Goal: Navigation & Orientation: Find specific page/section

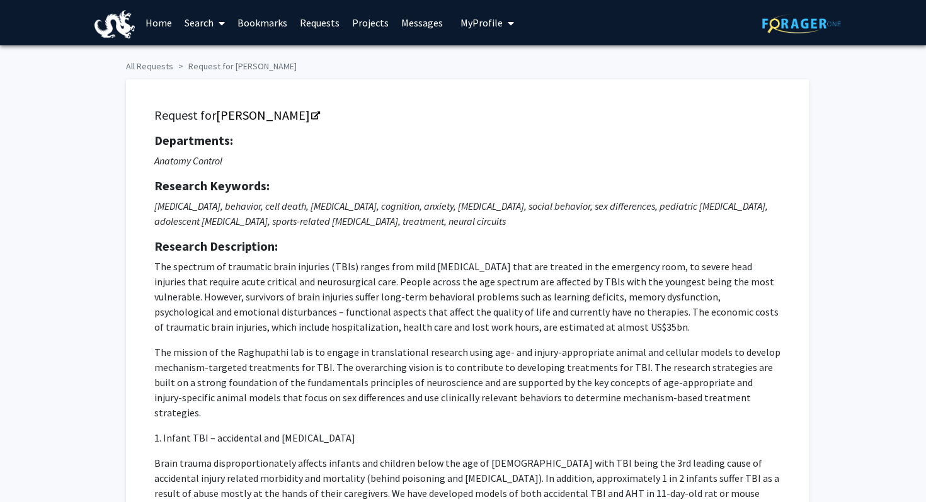
click at [263, 21] on link "Bookmarks" at bounding box center [262, 23] width 62 height 44
click at [262, 19] on link "Bookmarks" at bounding box center [262, 23] width 62 height 44
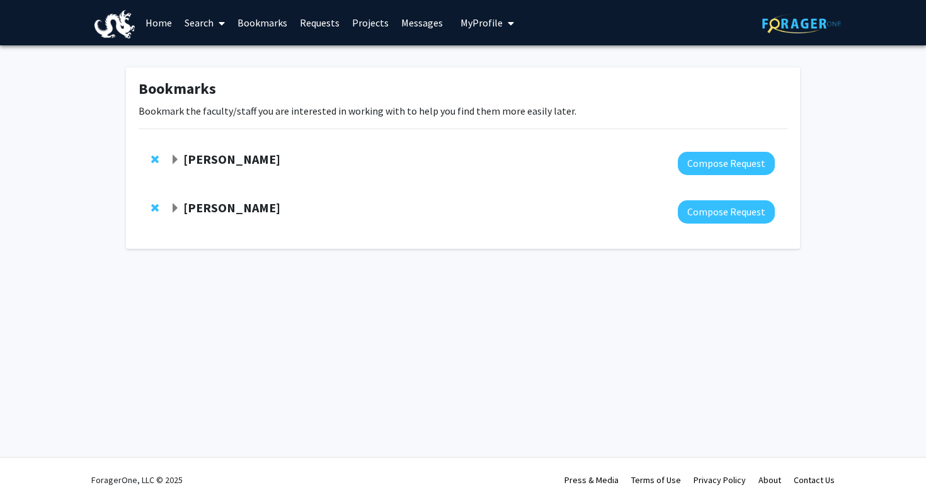
click at [247, 158] on strong "[PERSON_NAME]" at bounding box center [231, 159] width 97 height 16
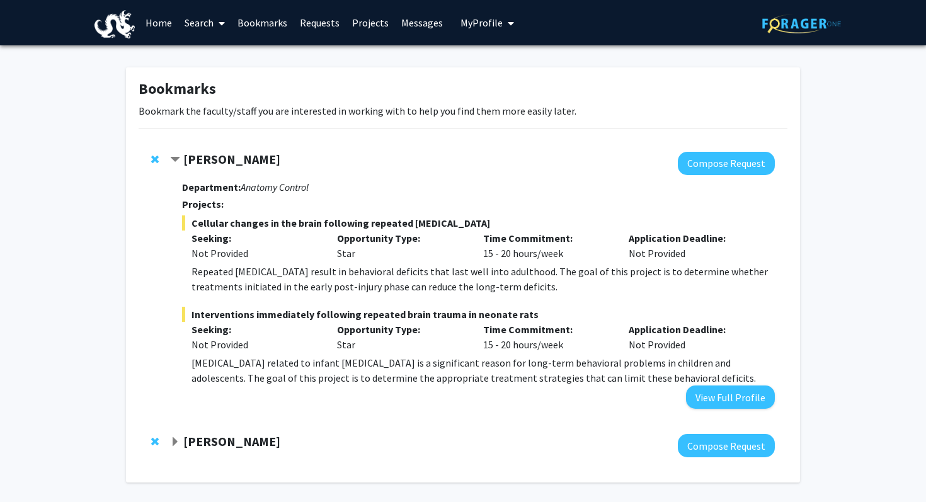
click at [246, 158] on strong "[PERSON_NAME]" at bounding box center [231, 159] width 97 height 16
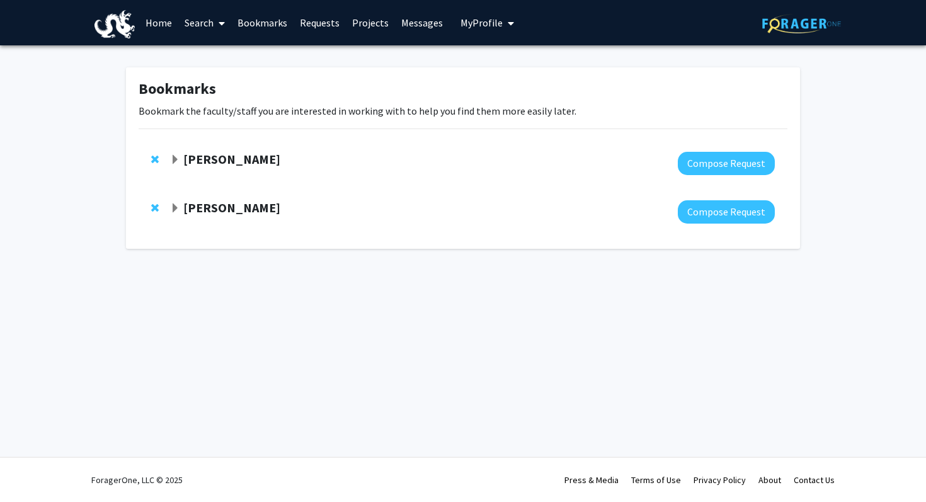
click at [249, 208] on strong "[PERSON_NAME]" at bounding box center [231, 208] width 97 height 16
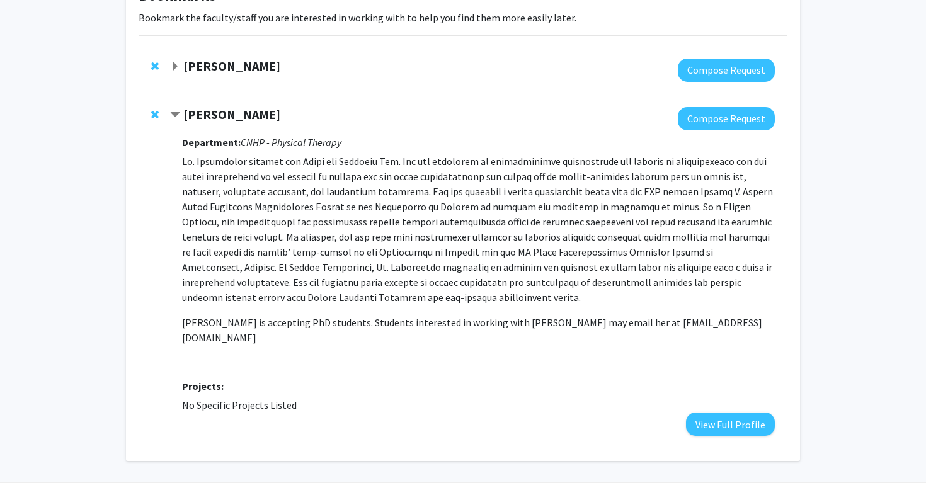
scroll to position [96, 0]
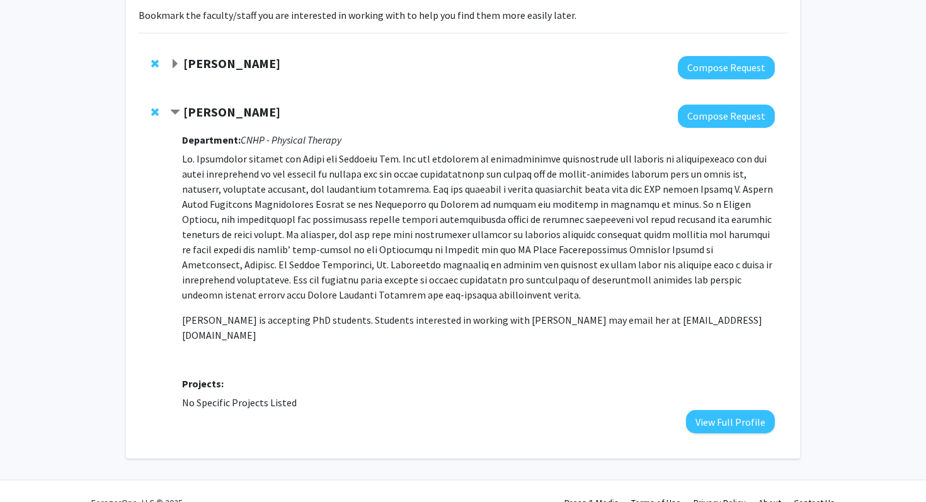
click at [212, 111] on strong "[PERSON_NAME]" at bounding box center [231, 112] width 97 height 16
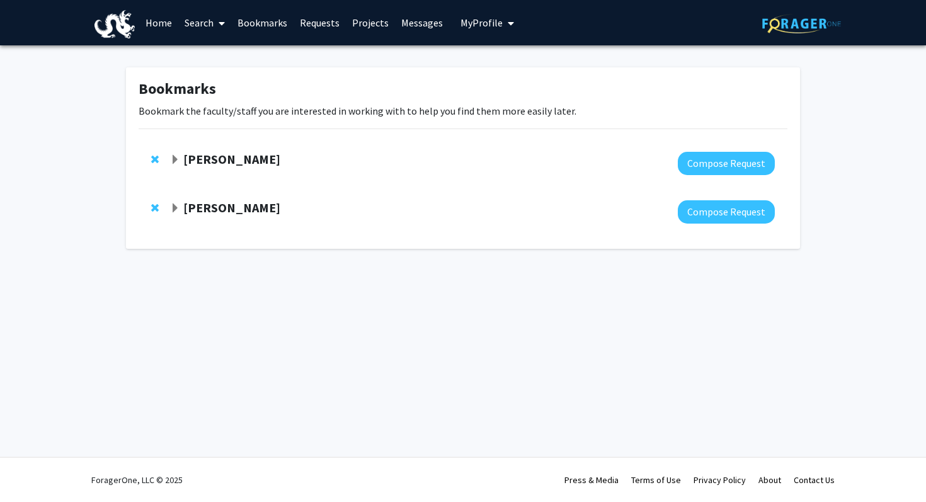
click at [242, 164] on strong "[PERSON_NAME]" at bounding box center [231, 159] width 97 height 16
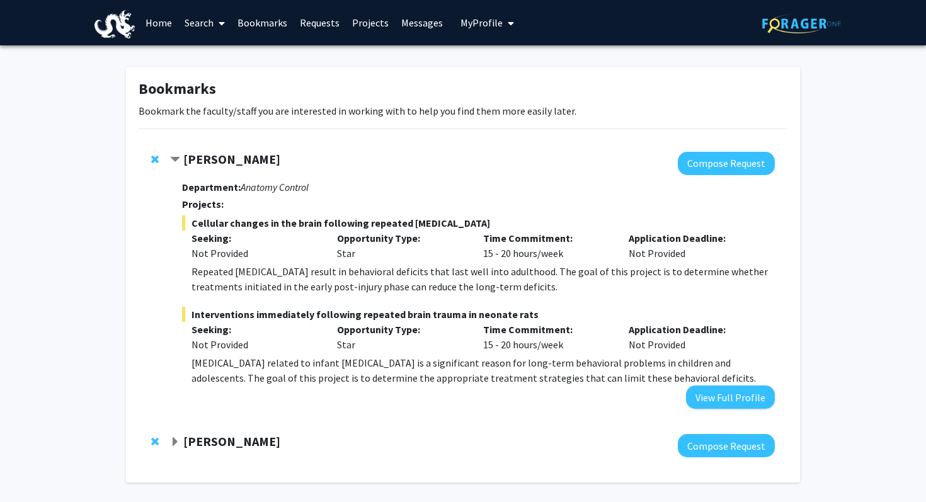
click at [268, 23] on link "Bookmarks" at bounding box center [262, 23] width 62 height 44
click at [309, 23] on link "Requests" at bounding box center [320, 23] width 52 height 44
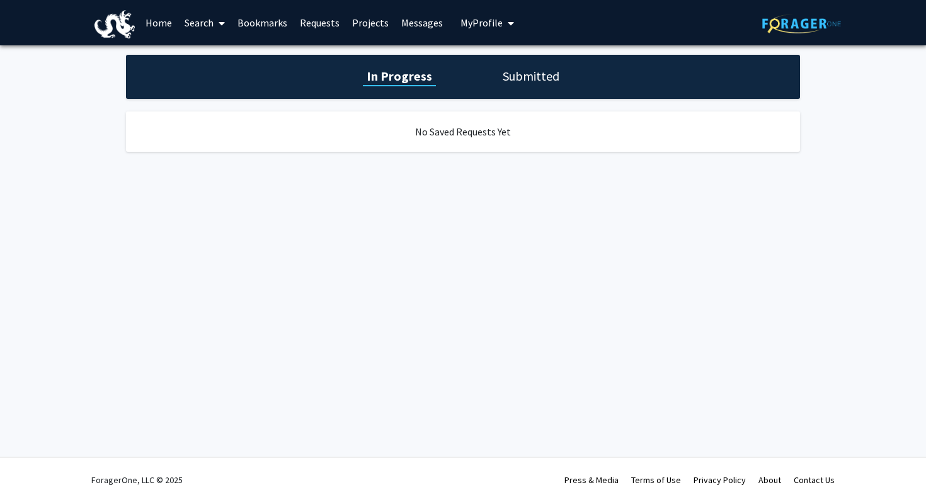
click at [264, 20] on link "Bookmarks" at bounding box center [262, 23] width 62 height 44
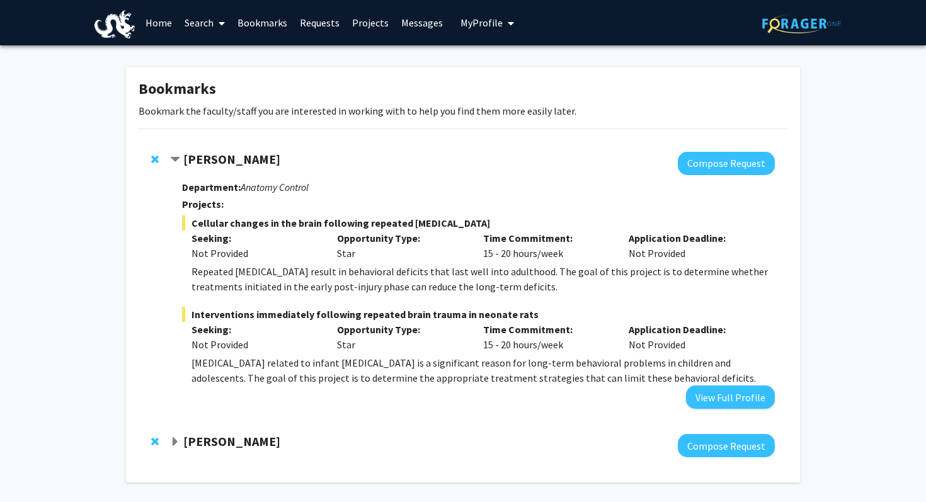
click at [191, 22] on link "Search" at bounding box center [204, 23] width 53 height 44
click at [159, 15] on link "Home" at bounding box center [158, 23] width 39 height 44
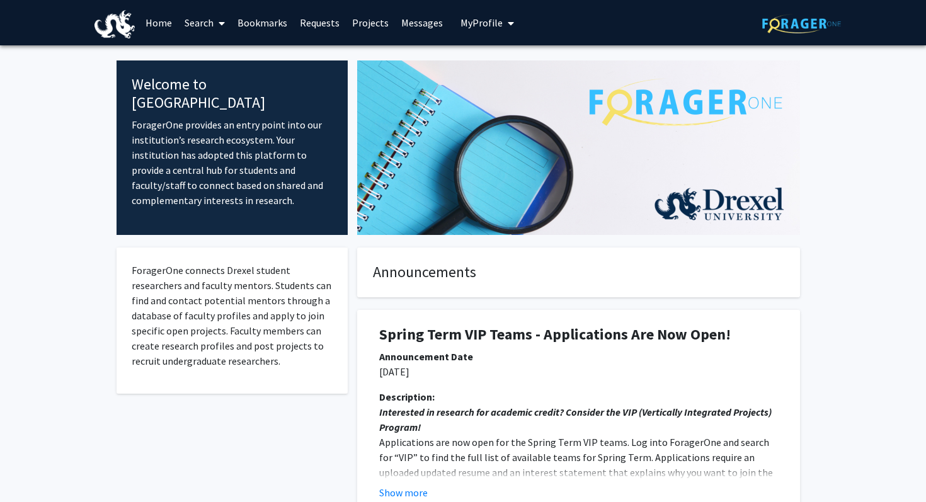
click at [201, 20] on link "Search" at bounding box center [204, 23] width 53 height 44
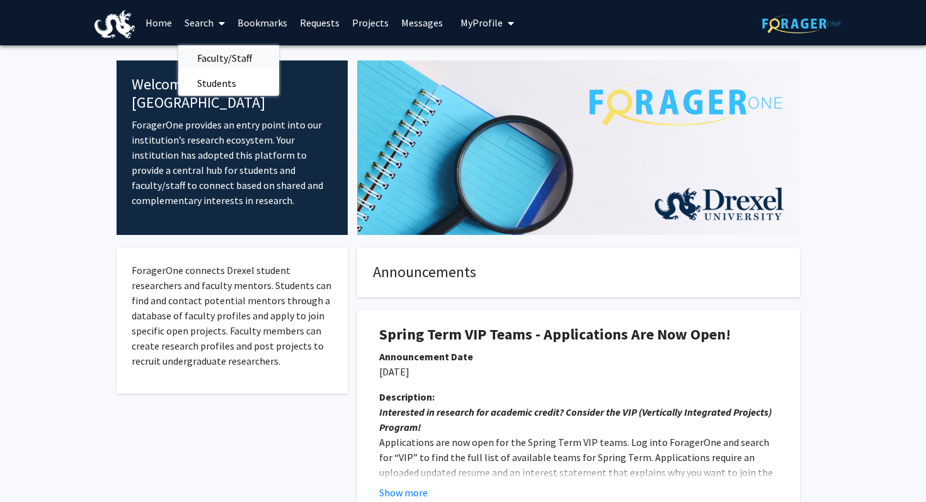
click at [219, 62] on span "Faculty/Staff" at bounding box center [224, 57] width 93 height 25
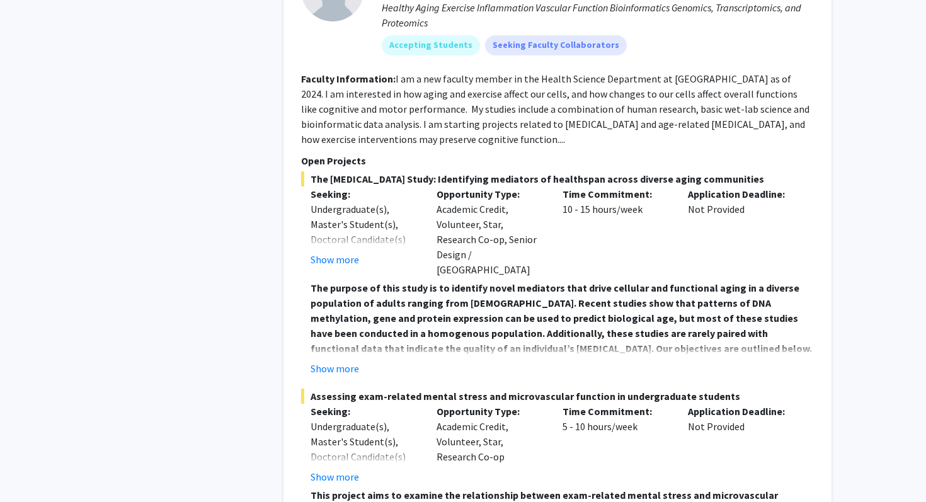
scroll to position [2179, 0]
click at [351, 469] on button "Show more" at bounding box center [335, 476] width 49 height 15
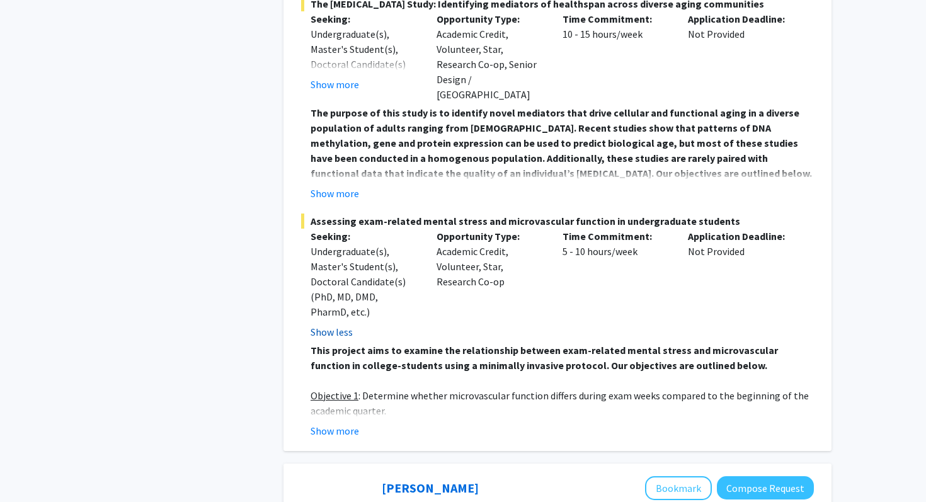
scroll to position [2356, 0]
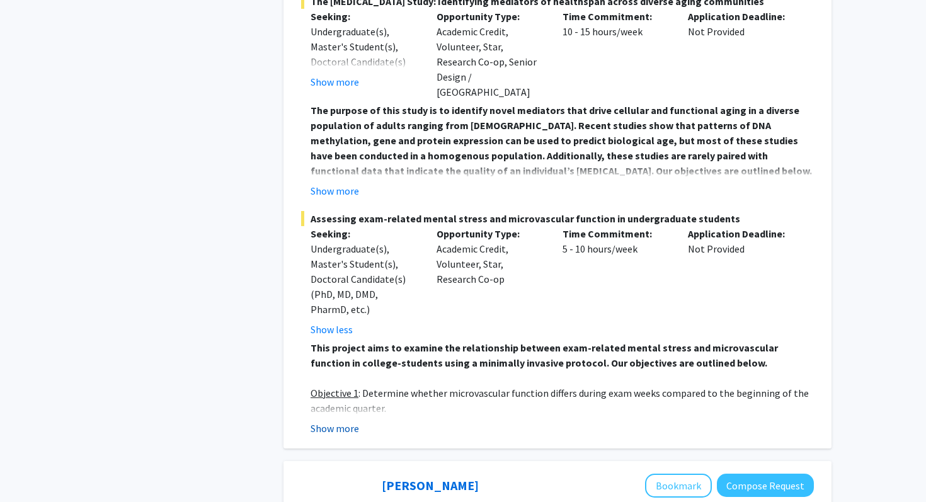
click at [344, 421] on button "Show more" at bounding box center [335, 428] width 49 height 15
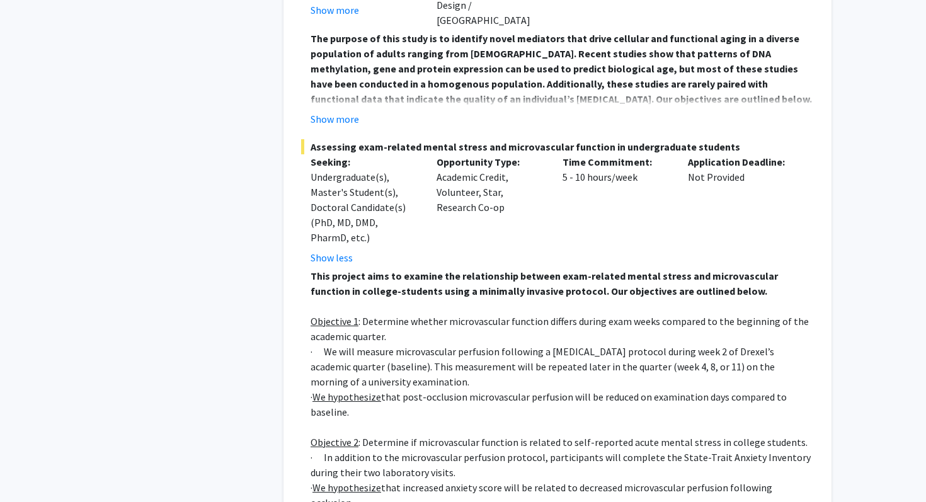
scroll to position [2469, 0]
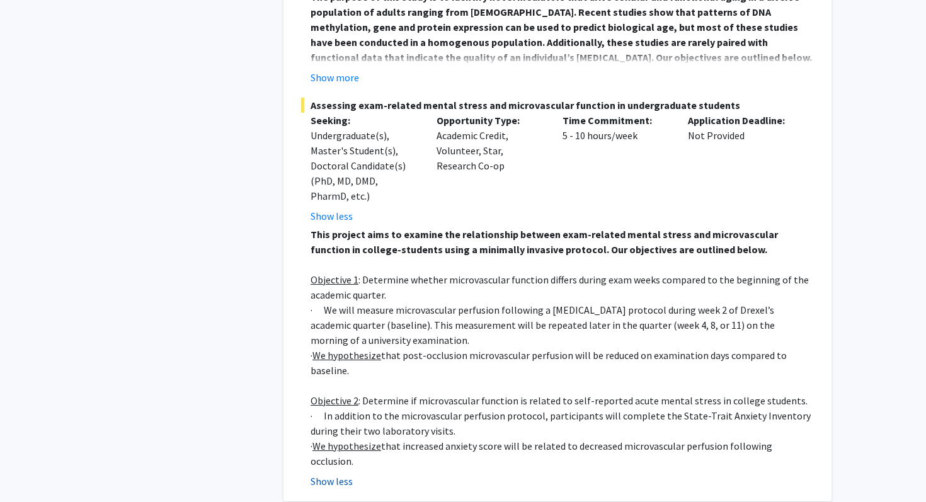
click at [334, 474] on button "Show less" at bounding box center [332, 481] width 42 height 15
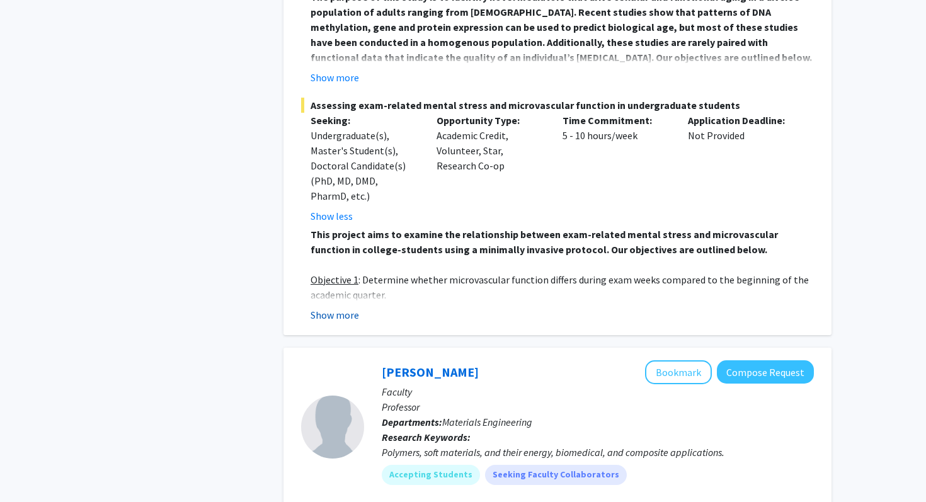
click at [340, 307] on button "Show more" at bounding box center [335, 314] width 49 height 15
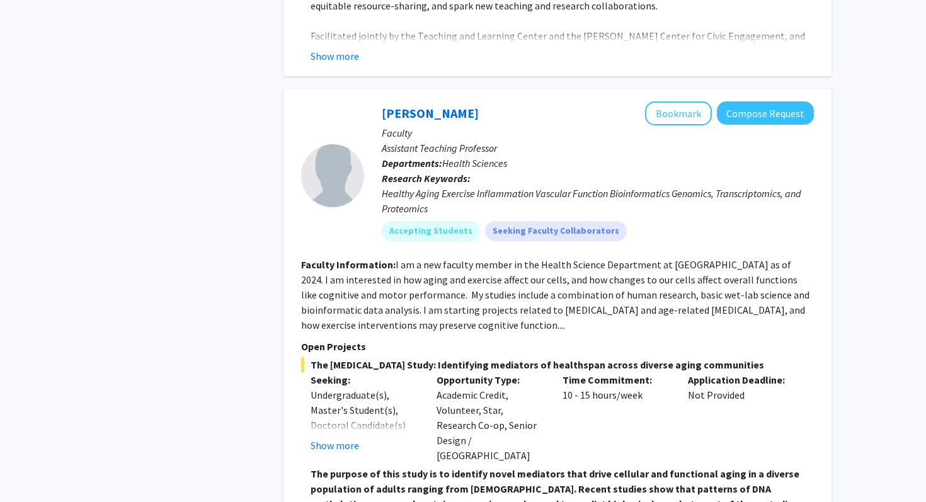
scroll to position [1984, 0]
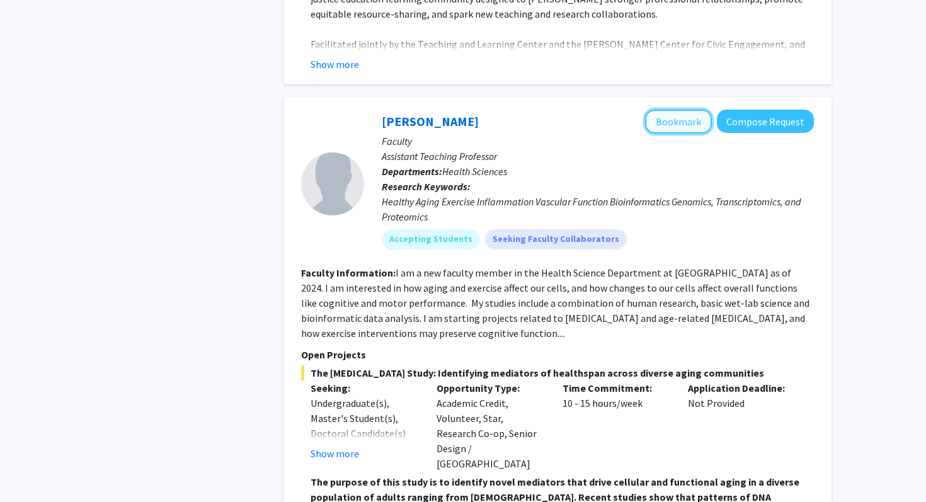
click at [679, 110] on button "Bookmark" at bounding box center [678, 122] width 67 height 24
